Goal: Check status: Check status

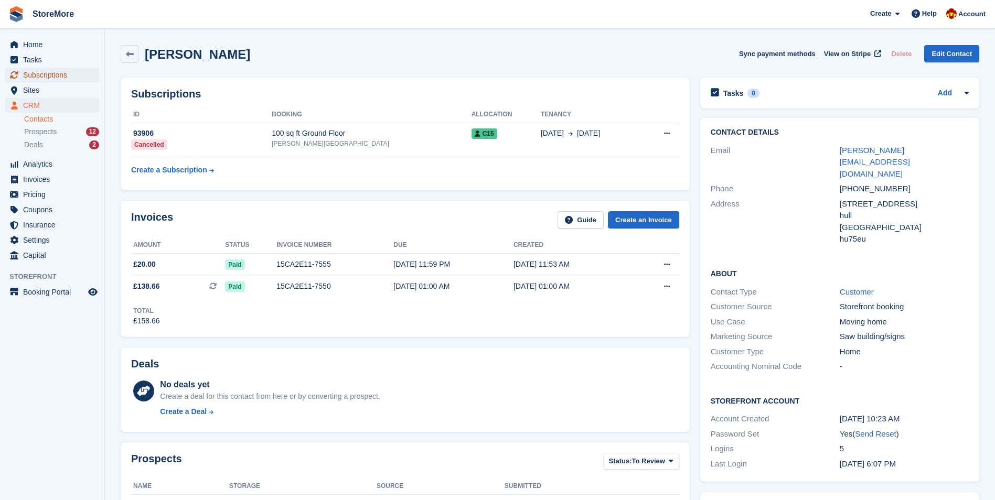
drag, startPoint x: 0, startPoint y: 0, endPoint x: 61, endPoint y: 70, distance: 92.5
click at [61, 70] on span "Subscriptions" at bounding box center [54, 75] width 63 height 15
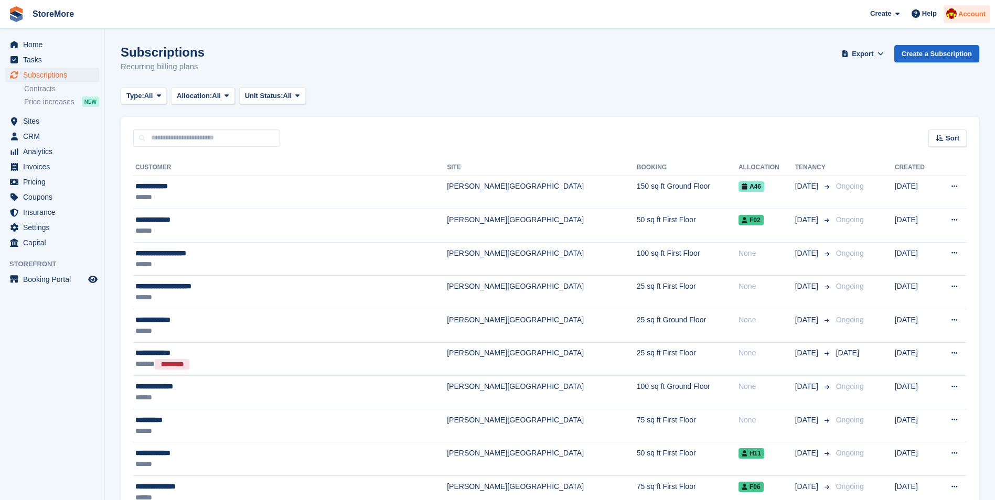
click at [982, 10] on span "Account" at bounding box center [971, 14] width 27 height 10
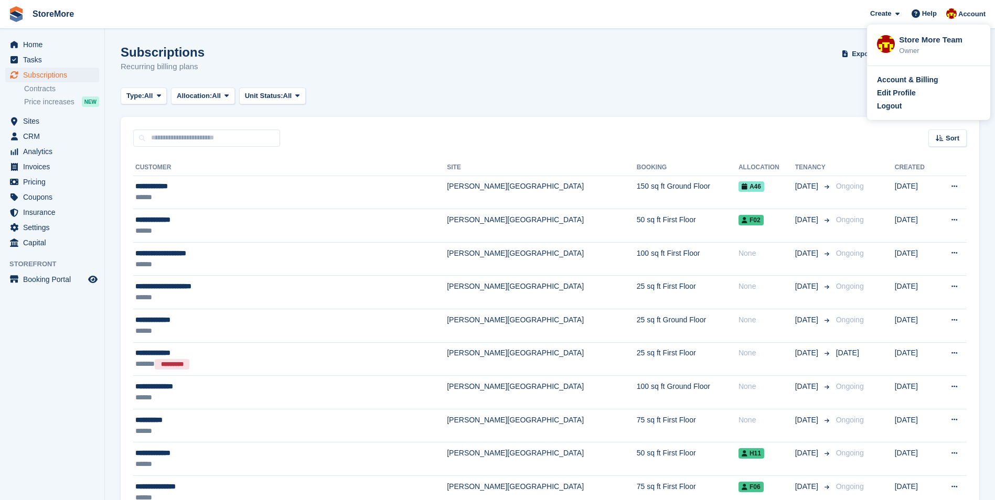
click at [572, 53] on div "Subscriptions Recurring billing plans Export Export Subscriptions Export a CSV …" at bounding box center [550, 65] width 858 height 40
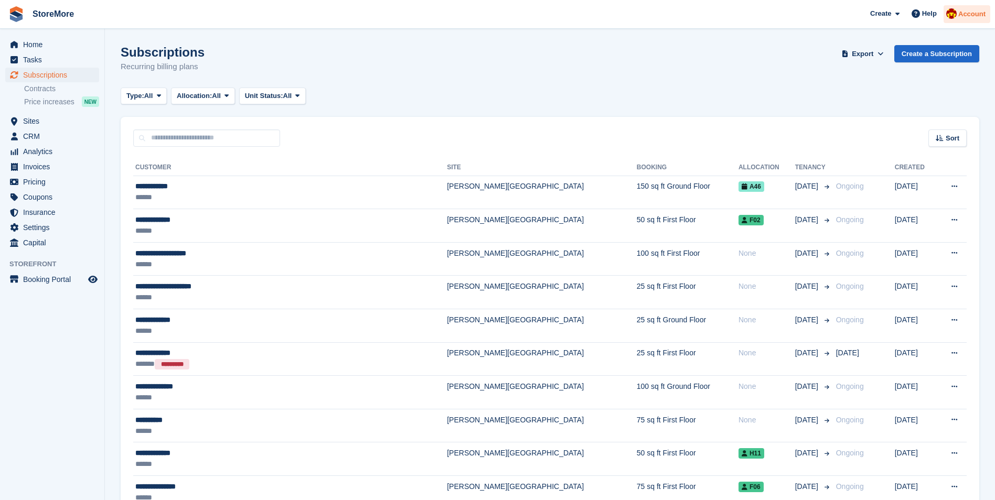
click at [966, 16] on span "Account" at bounding box center [971, 14] width 27 height 10
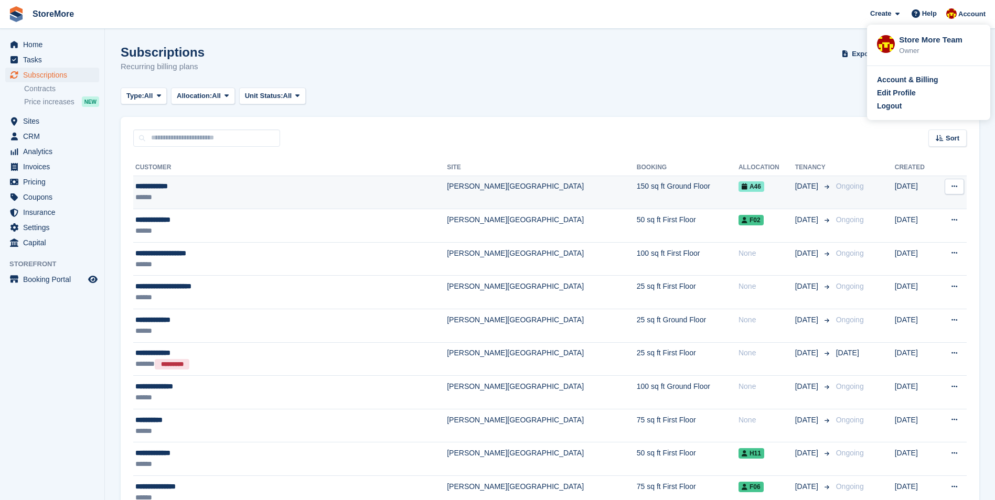
click at [173, 188] on div "**********" at bounding box center [247, 186] width 224 height 11
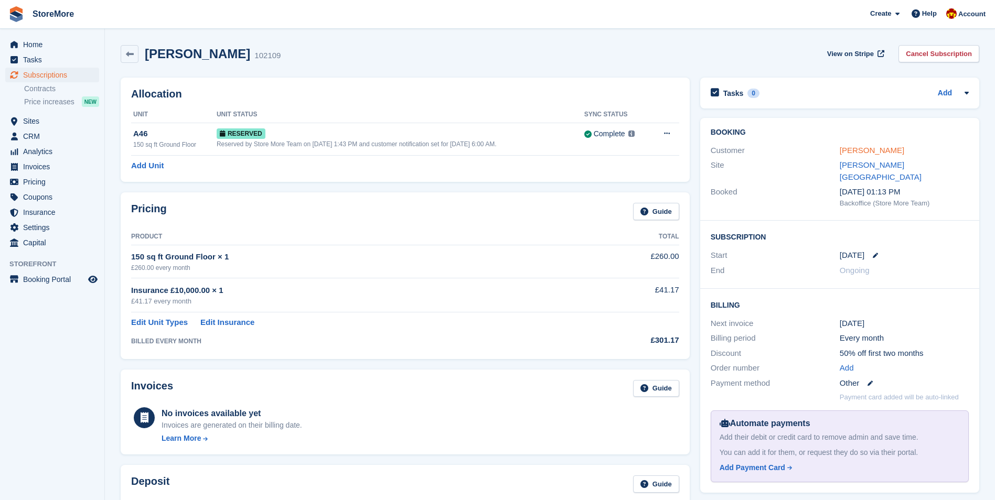
click at [864, 148] on link "[PERSON_NAME]" at bounding box center [872, 150] width 65 height 9
